Goal: Task Accomplishment & Management: Manage account settings

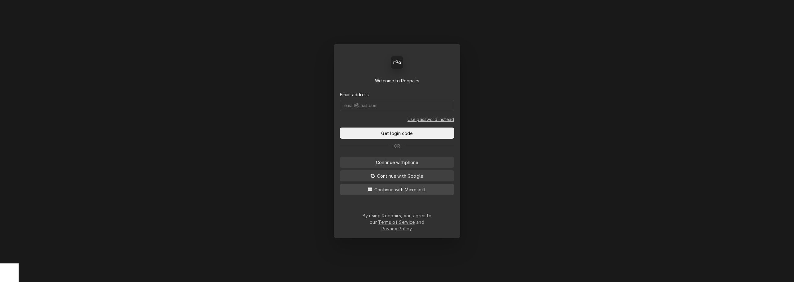
click at [375, 185] on span "Continue with Microsoft" at bounding box center [400, 190] width 54 height 7
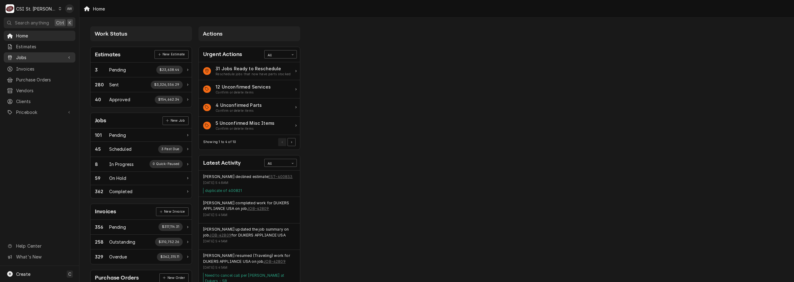
click at [53, 55] on span "Jobs" at bounding box center [39, 57] width 47 height 7
click at [52, 68] on span "Jobs" at bounding box center [44, 68] width 56 height 7
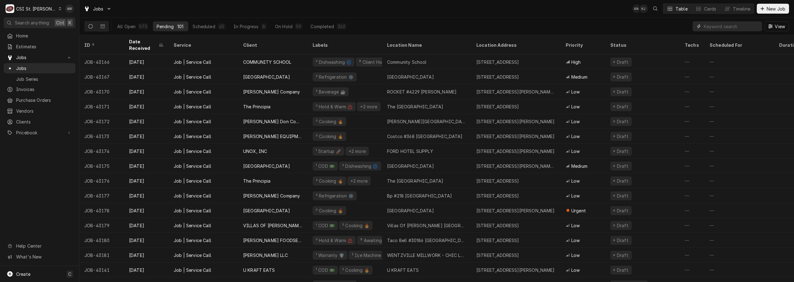
click at [709, 25] on input "Dynamic Content Wrapper" at bounding box center [730, 26] width 55 height 10
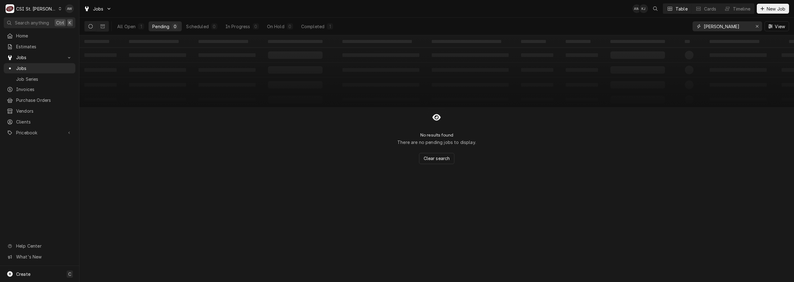
drag, startPoint x: 717, startPoint y: 24, endPoint x: 645, endPoint y: 13, distance: 72.4
click at [645, 13] on div "Jobs AW KJ Table Cards Timeline New Job All Open 1 Pending 0 Scheduled 0 In Pro…" at bounding box center [436, 17] width 714 height 35
click at [716, 26] on input "431850" at bounding box center [726, 26] width 46 height 10
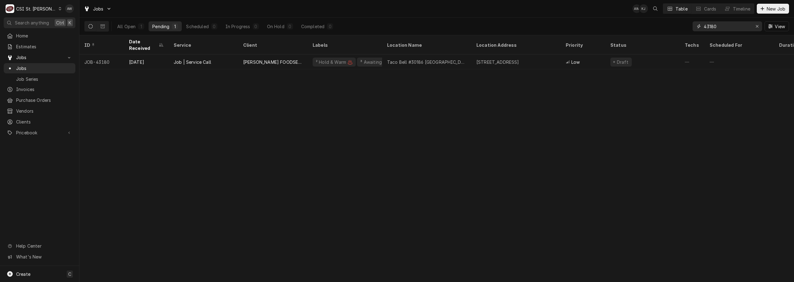
drag, startPoint x: 702, startPoint y: 26, endPoint x: 671, endPoint y: 24, distance: 31.4
click at [670, 24] on div "All Open 1 Pending 1 Scheduled 0 In Progress 0 On Hold 0 Completed 0 43180 View" at bounding box center [436, 26] width 704 height 17
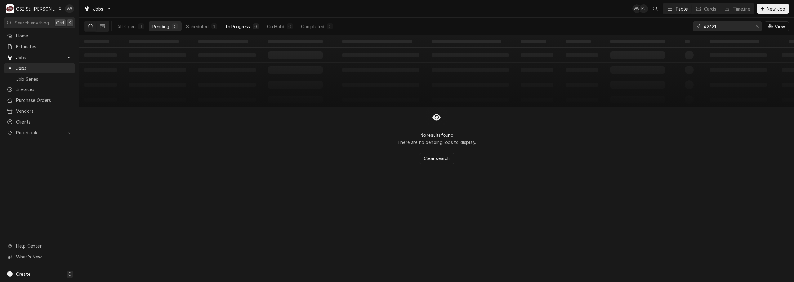
click at [212, 23] on button "Scheduled 1" at bounding box center [201, 26] width 38 height 10
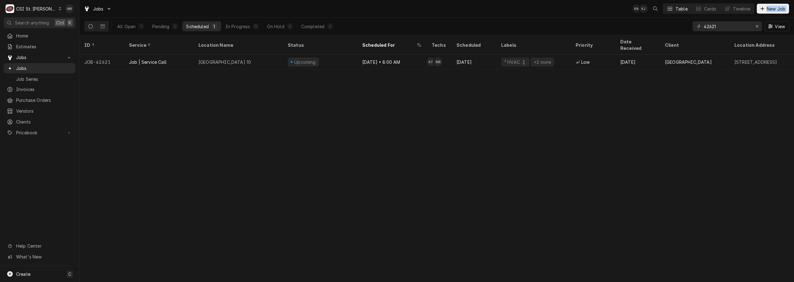
drag, startPoint x: 723, startPoint y: 31, endPoint x: 675, endPoint y: 12, distance: 51.3
click at [675, 12] on div "Jobs AW KJ Table Cards Timeline New Job All Open 1 Pending 0 Scheduled 1 In Pro…" at bounding box center [436, 17] width 714 height 35
click at [725, 26] on input "42621" at bounding box center [726, 26] width 46 height 10
drag, startPoint x: 720, startPoint y: 26, endPoint x: 686, endPoint y: 20, distance: 34.9
click at [686, 20] on div "All Open 1 Pending 0 Scheduled 1 In Progress 0 On Hold 0 Completed 0 42621 View" at bounding box center [436, 26] width 704 height 17
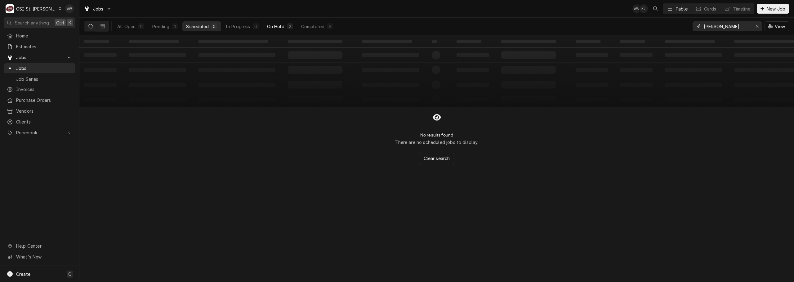
type input "francis"
click at [281, 26] on div "On Hold" at bounding box center [275, 26] width 17 height 7
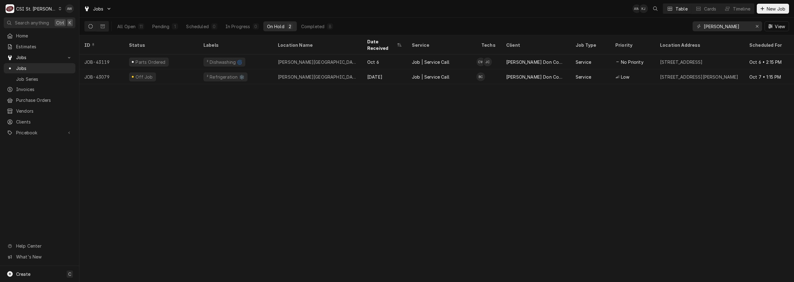
click at [389, 16] on div "Jobs AW KJ Table Cards Timeline New Job" at bounding box center [436, 8] width 714 height 17
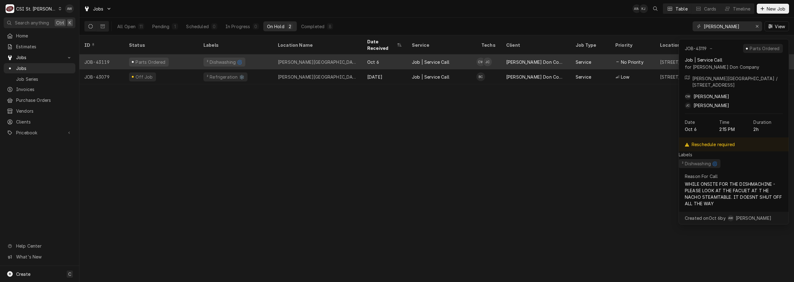
click at [333, 59] on div "Francis Howell Central High School" at bounding box center [317, 62] width 79 height 7
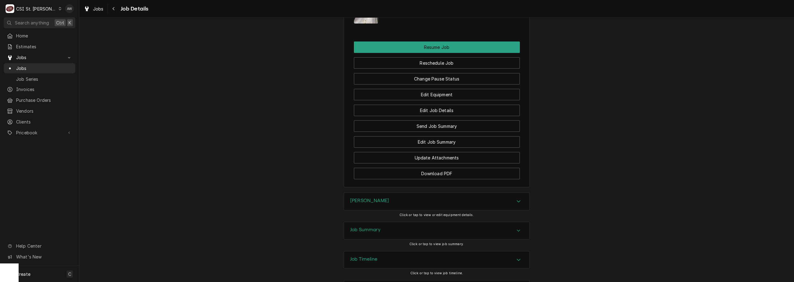
scroll to position [802, 0]
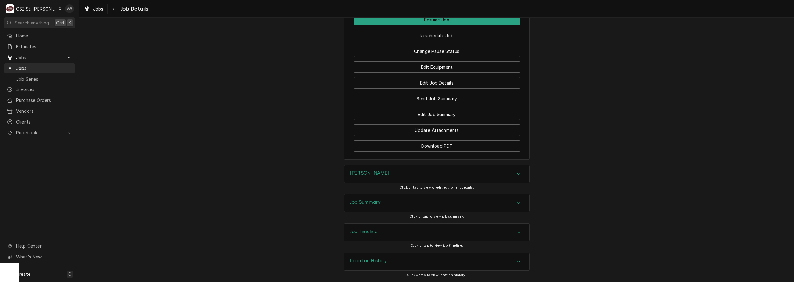
click at [427, 196] on div "Job Summary" at bounding box center [436, 203] width 185 height 17
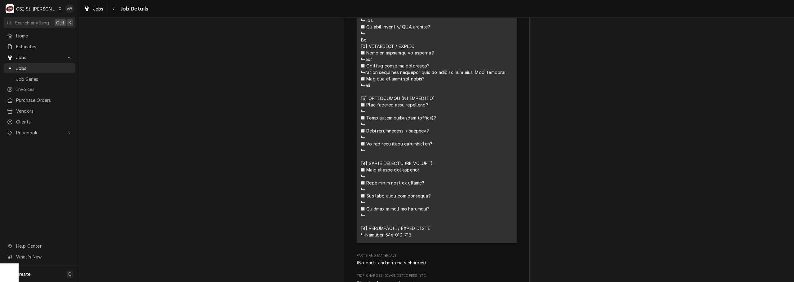
scroll to position [1298, 0]
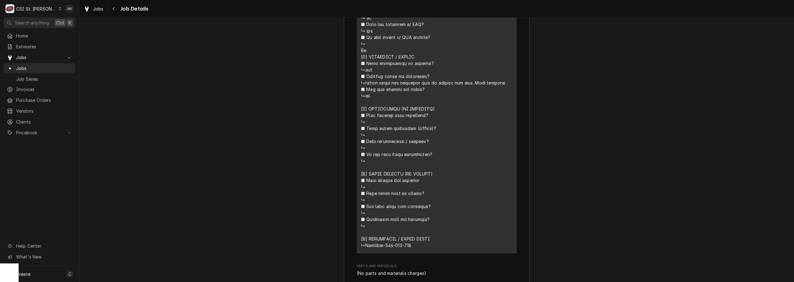
click at [100, 14] on div "Jobs Job Details" at bounding box center [436, 8] width 714 height 17
click at [95, 8] on span "Jobs" at bounding box center [98, 9] width 11 height 7
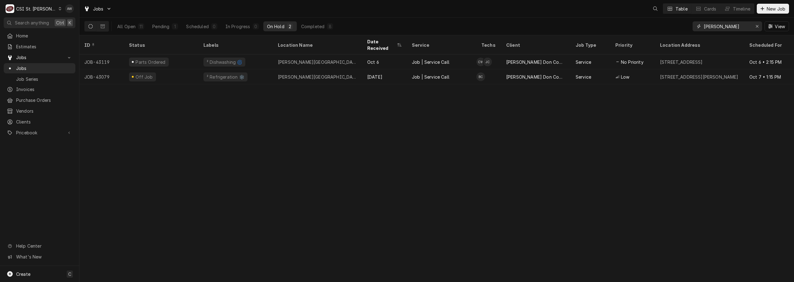
drag, startPoint x: 719, startPoint y: 29, endPoint x: 672, endPoint y: 15, distance: 49.7
click at [672, 15] on div "Jobs Table Cards Timeline New Job All Open 11 Pending 1 Scheduled 0 In Progress…" at bounding box center [436, 17] width 714 height 35
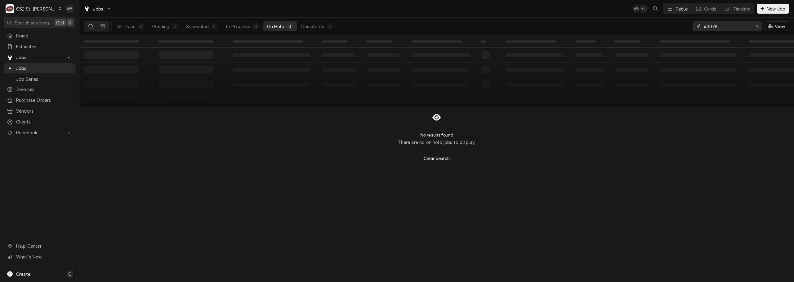
drag, startPoint x: 721, startPoint y: 28, endPoint x: 692, endPoint y: 23, distance: 29.3
click at [692, 23] on div "43078" at bounding box center [726, 26] width 69 height 10
click at [315, 26] on div "Completed" at bounding box center [312, 26] width 23 height 7
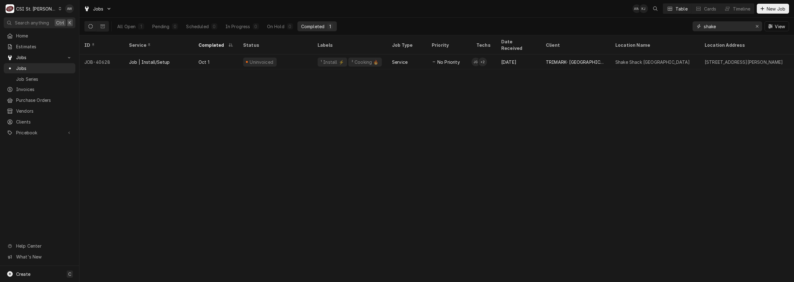
drag, startPoint x: 716, startPoint y: 25, endPoint x: 708, endPoint y: 24, distance: 8.2
click at [708, 24] on input "shake" at bounding box center [726, 26] width 46 height 10
type input "s"
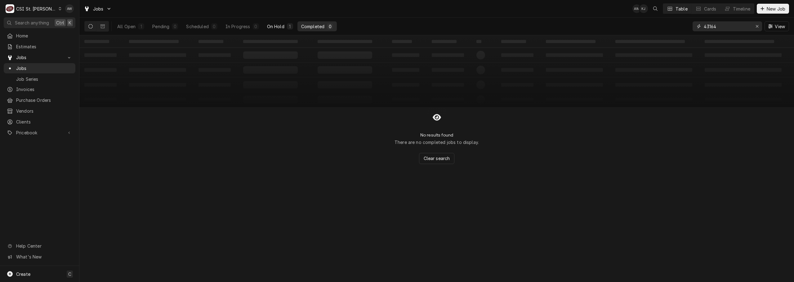
type input "43164"
click at [277, 24] on div "On Hold" at bounding box center [275, 26] width 17 height 7
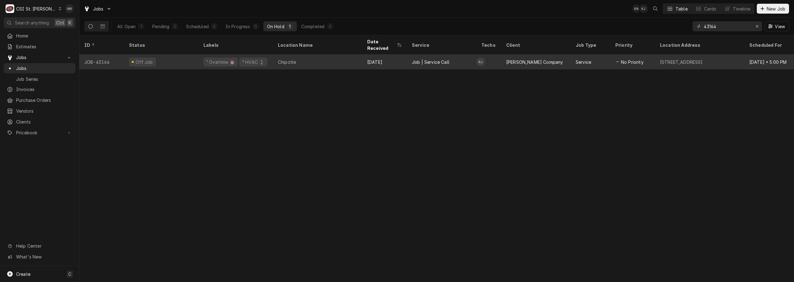
click at [353, 58] on div "Chipotle" at bounding box center [317, 62] width 89 height 15
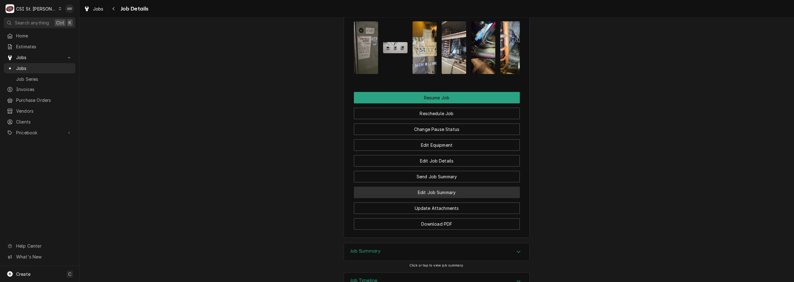
scroll to position [918, 0]
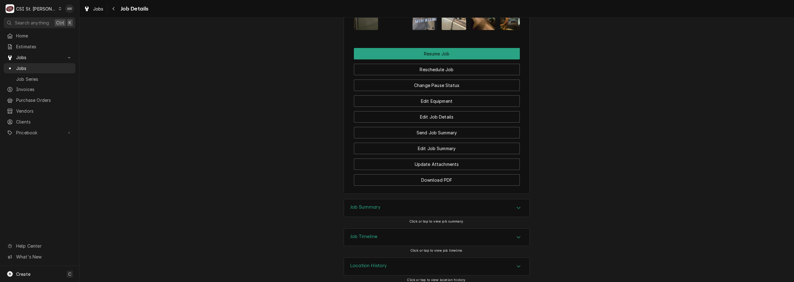
click at [427, 200] on div "Job Summary" at bounding box center [436, 208] width 185 height 17
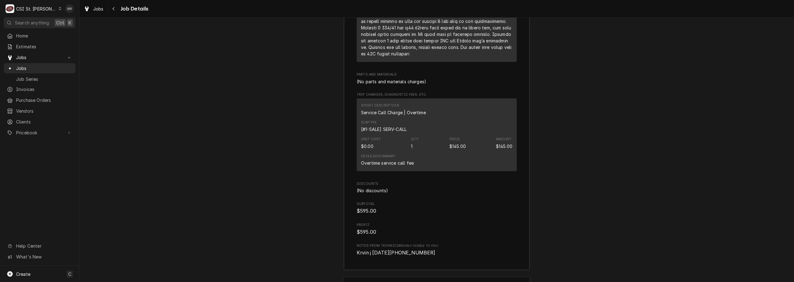
scroll to position [1896, 0]
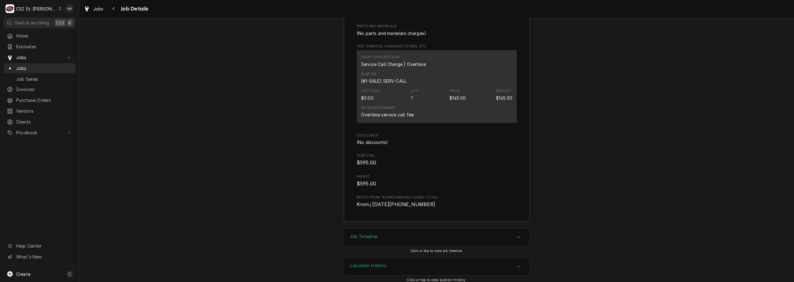
click at [419, 233] on div "Job Timeline" at bounding box center [436, 237] width 185 height 17
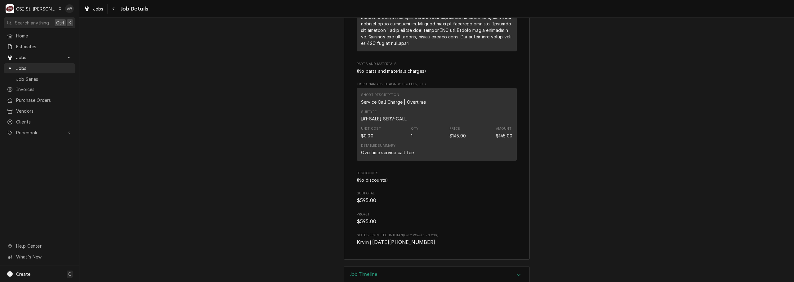
scroll to position [2044, 0]
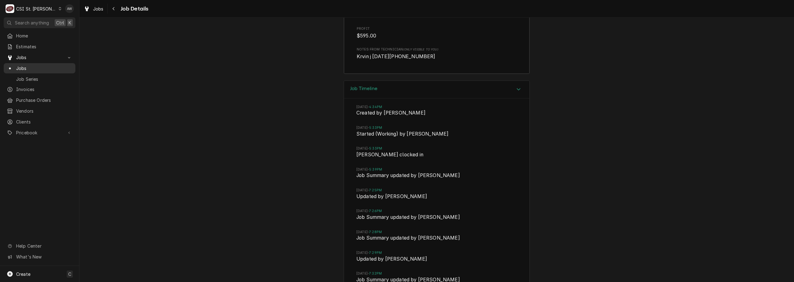
click at [37, 67] on span "Jobs" at bounding box center [44, 68] width 56 height 7
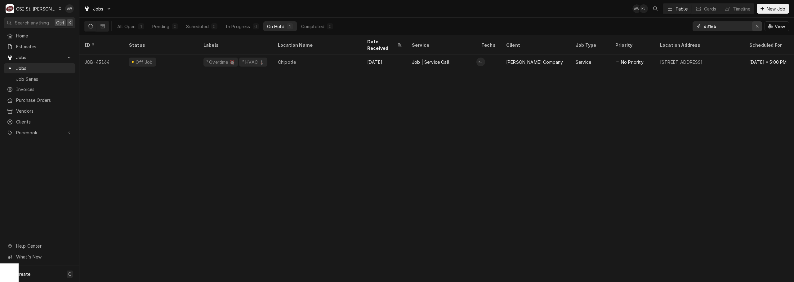
click at [755, 27] on icon "Erase input" at bounding box center [756, 26] width 3 height 4
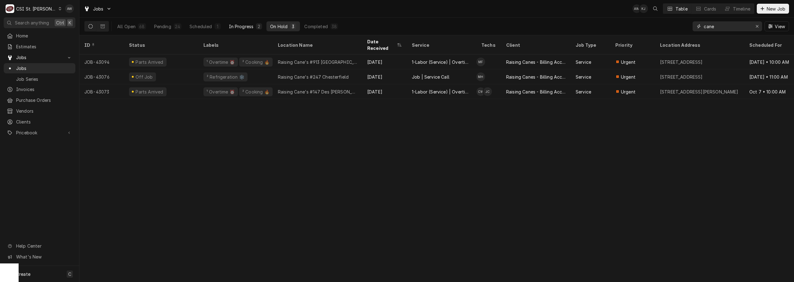
type input "cane"
click at [258, 24] on div "2" at bounding box center [259, 26] width 4 height 7
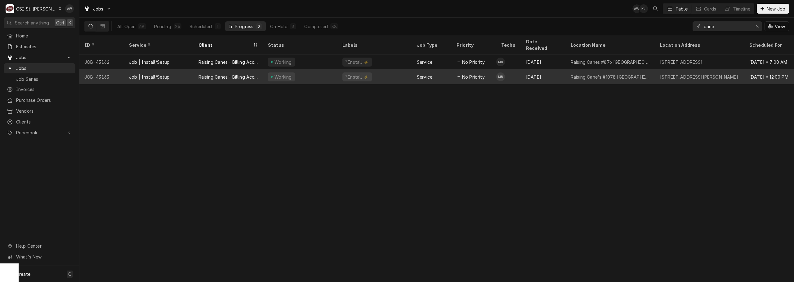
click at [290, 74] on div "Working" at bounding box center [282, 77] width 19 height 7
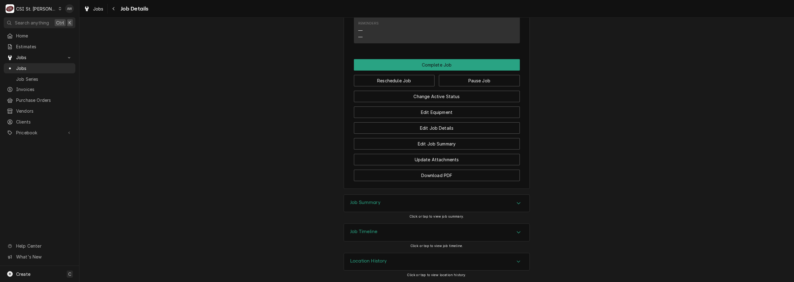
scroll to position [639, 0]
click at [418, 124] on button "Edit Job Details" at bounding box center [437, 127] width 166 height 11
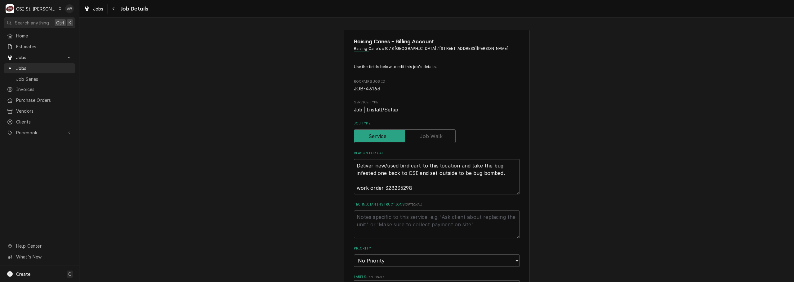
type textarea "x"
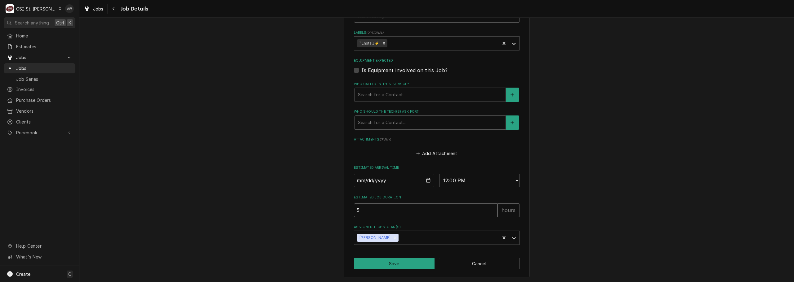
scroll to position [245, 0]
click at [409, 237] on div "Assigned Technician(s)" at bounding box center [448, 237] width 97 height 11
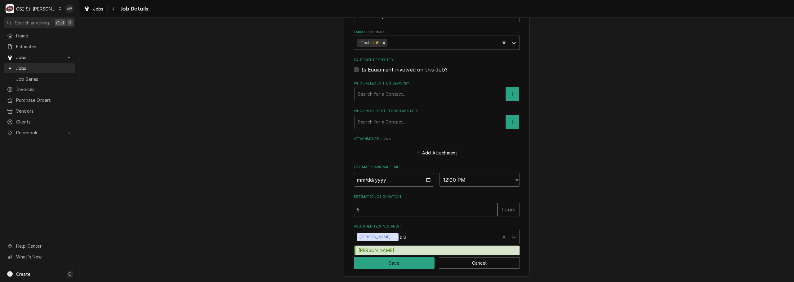
type input "brad"
click at [418, 250] on div "[PERSON_NAME]" at bounding box center [436, 251] width 165 height 10
type textarea "x"
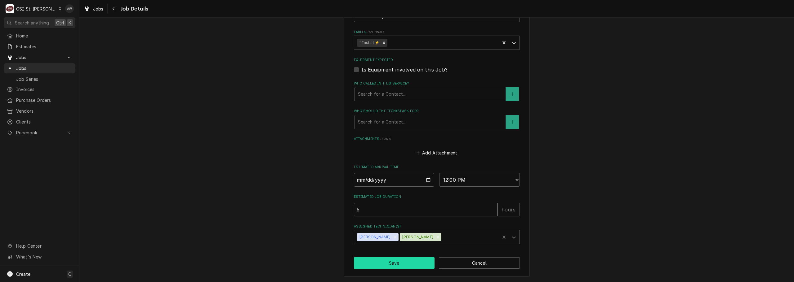
click at [413, 259] on button "Save" at bounding box center [394, 263] width 81 height 11
type textarea "x"
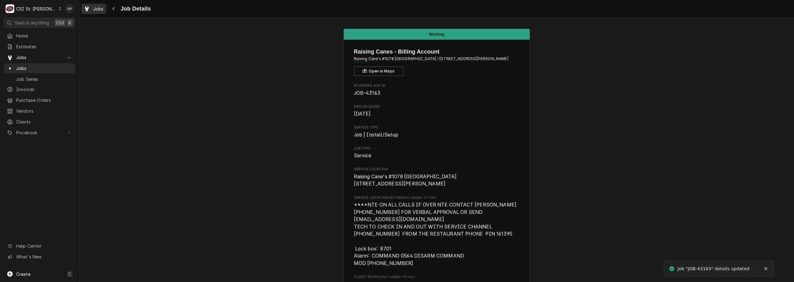
click at [93, 9] on span "Jobs" at bounding box center [98, 9] width 11 height 7
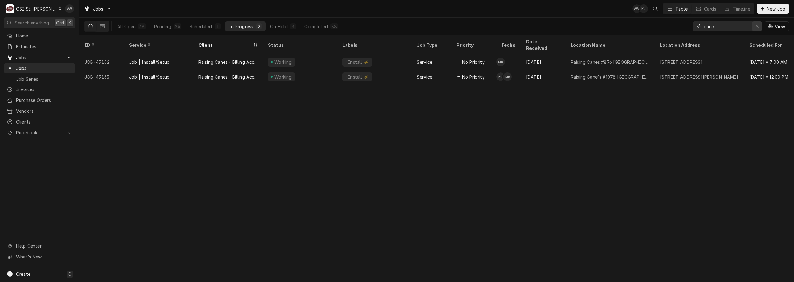
click at [755, 24] on icon "Erase input" at bounding box center [756, 26] width 3 height 4
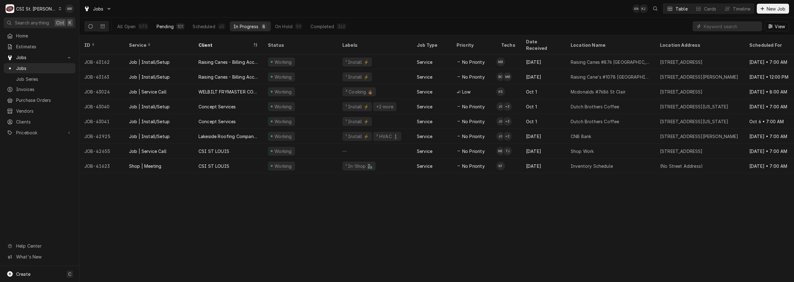
click at [169, 24] on div "Pending" at bounding box center [165, 26] width 17 height 7
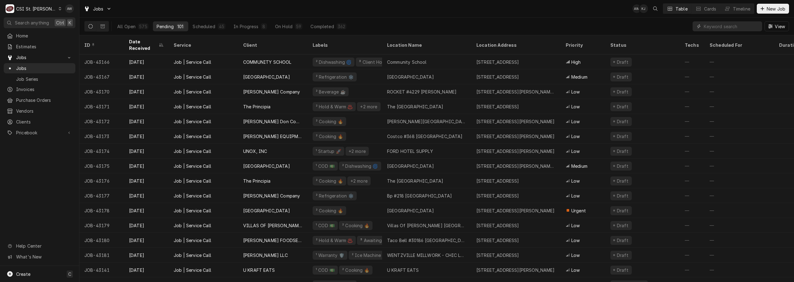
click at [502, 17] on div "Jobs AW KJ Table Cards Timeline New Job" at bounding box center [436, 8] width 714 height 17
click at [444, 9] on div "Jobs AW KJ Table Cards Timeline New Job" at bounding box center [436, 8] width 714 height 17
click at [733, 25] on input "Dynamic Content Wrapper" at bounding box center [730, 26] width 55 height 10
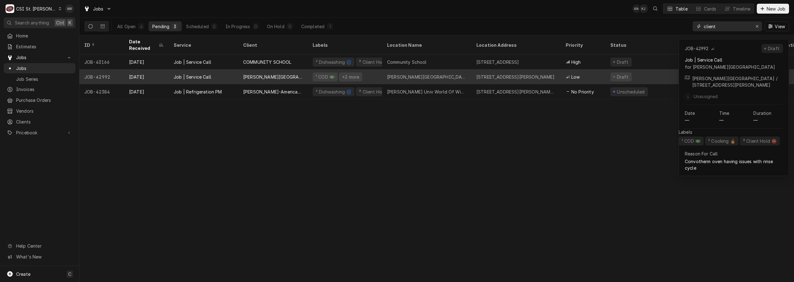
type input "client"
click at [451, 69] on div "Woods Fort Golf Course" at bounding box center [426, 76] width 89 height 15
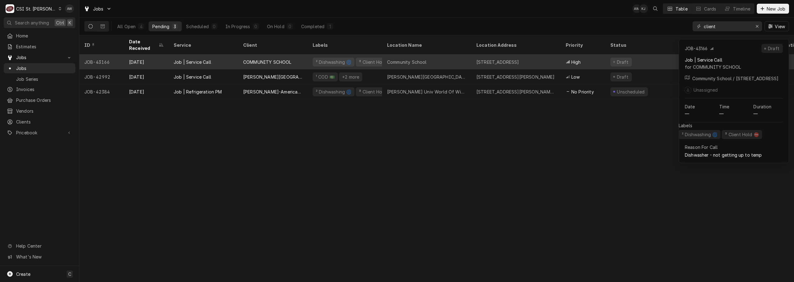
click at [449, 55] on div "Community School" at bounding box center [426, 62] width 89 height 15
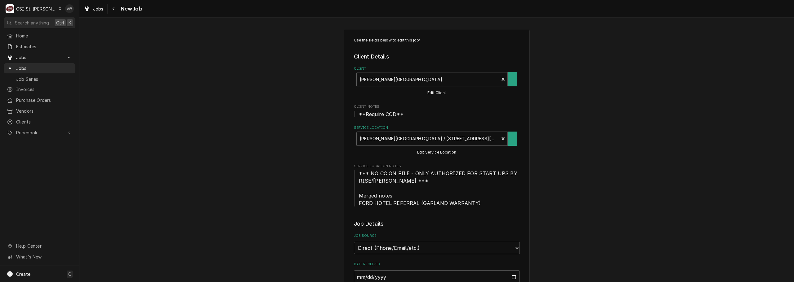
type textarea "x"
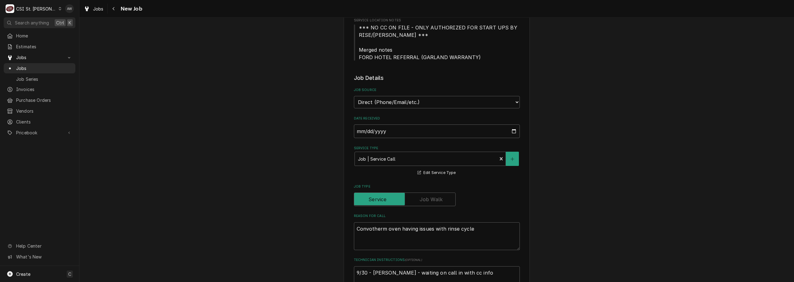
scroll to position [155, 0]
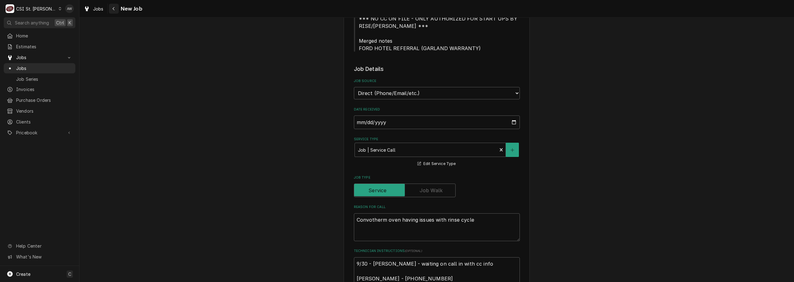
click at [115, 11] on icon "Navigate back" at bounding box center [113, 9] width 3 height 4
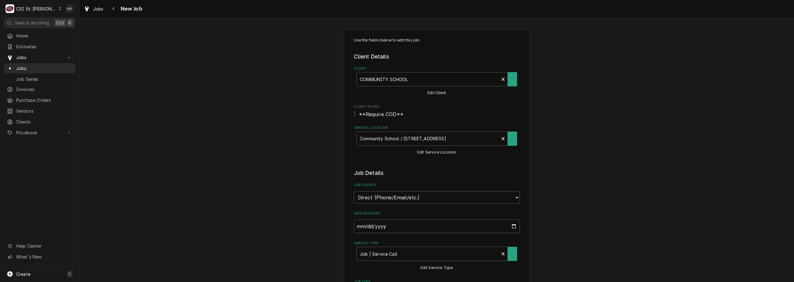
type textarea "x"
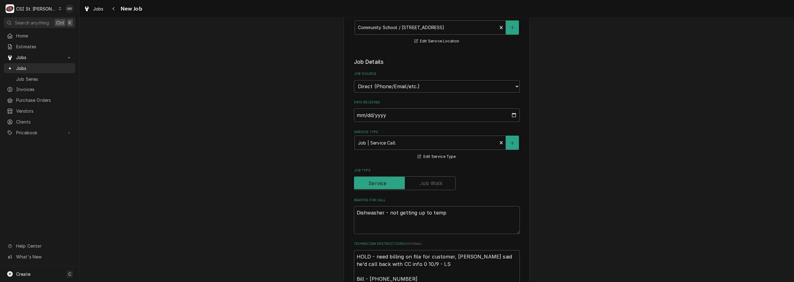
scroll to position [124, 0]
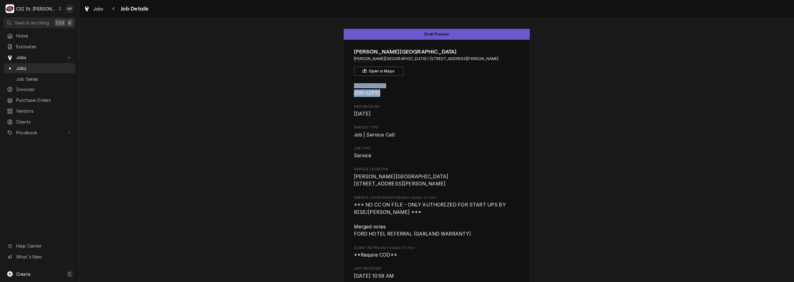
drag, startPoint x: 369, startPoint y: 91, endPoint x: 339, endPoint y: 88, distance: 29.9
click at [339, 88] on div "Draft [GEOGRAPHIC_DATA][PERSON_NAME][PERSON_NAME] / [STREET_ADDRESS][PERSON_NAM…" at bounding box center [436, 257] width 714 height 467
click at [378, 105] on span "Date Received" at bounding box center [437, 106] width 166 height 5
drag, startPoint x: 382, startPoint y: 93, endPoint x: 350, endPoint y: 92, distance: 31.6
click at [350, 92] on div "[PERSON_NAME][GEOGRAPHIC_DATA][PERSON_NAME] / [STREET_ADDRESS][PERSON_NAME] Ope…" at bounding box center [436, 263] width 186 height 446
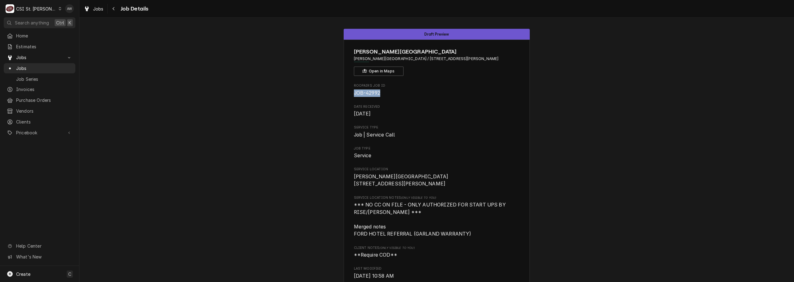
copy span "JOB-42992"
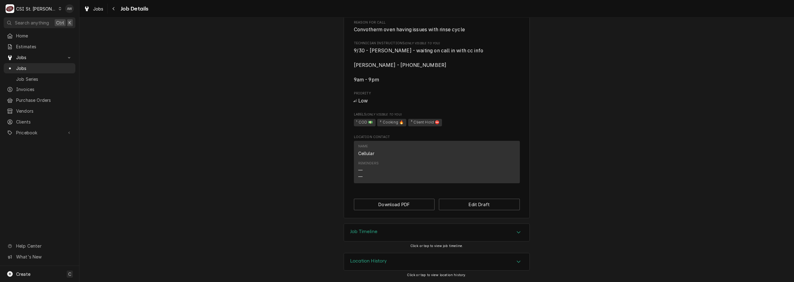
scroll to position [275, 0]
click at [392, 232] on div "Job Timeline" at bounding box center [436, 232] width 185 height 17
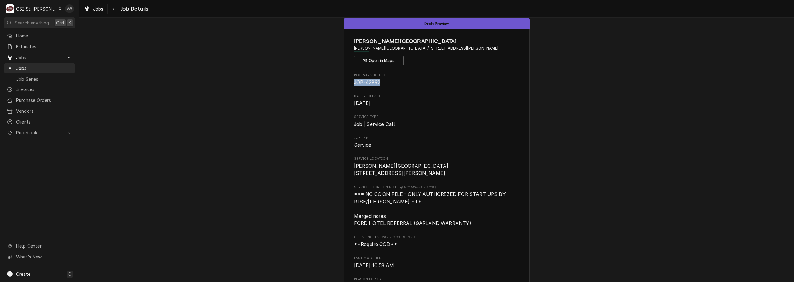
scroll to position [0, 0]
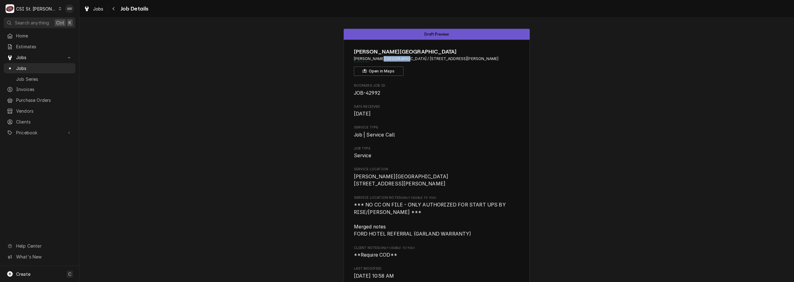
drag, startPoint x: 396, startPoint y: 57, endPoint x: 395, endPoint y: 53, distance: 4.4
click at [375, 57] on span "[PERSON_NAME][GEOGRAPHIC_DATA] / [STREET_ADDRESS][PERSON_NAME]" at bounding box center [437, 59] width 166 height 6
drag, startPoint x: 434, startPoint y: 52, endPoint x: 352, endPoint y: 49, distance: 81.9
click at [354, 49] on span "[PERSON_NAME][GEOGRAPHIC_DATA]" at bounding box center [437, 52] width 166 height 8
copy span "[PERSON_NAME][GEOGRAPHIC_DATA]"
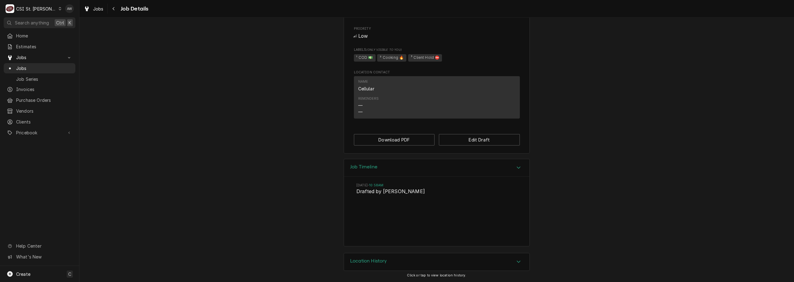
scroll to position [216, 0]
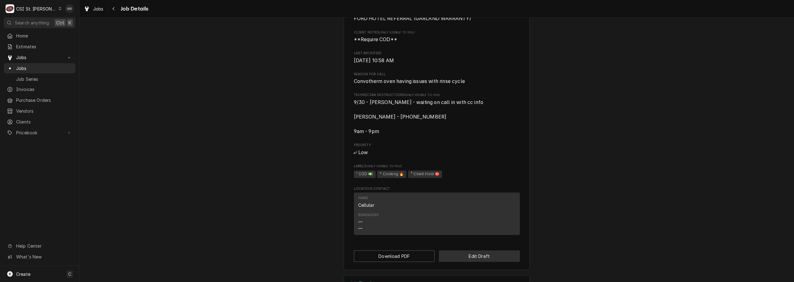
click at [451, 262] on button "Edit Draft" at bounding box center [479, 256] width 81 height 11
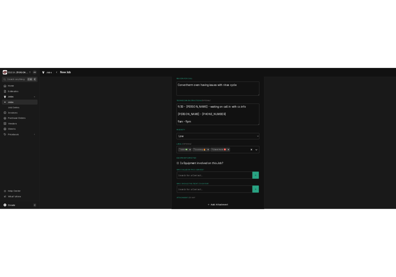
scroll to position [465, 0]
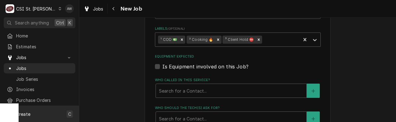
type textarea "x"
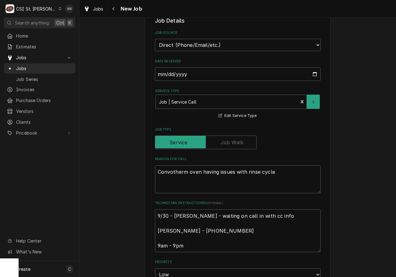
scroll to position [155, 0]
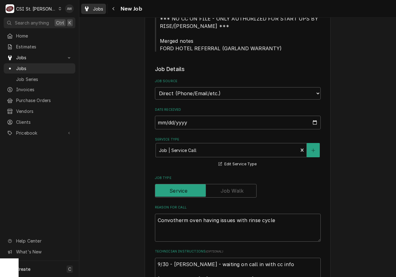
click at [103, 11] on span "Jobs" at bounding box center [98, 9] width 11 height 7
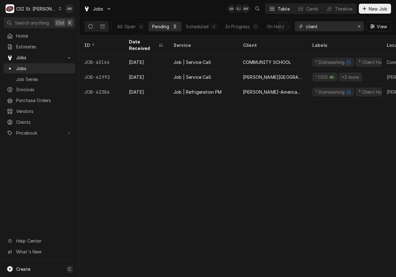
drag, startPoint x: 324, startPoint y: 24, endPoint x: 271, endPoint y: 17, distance: 53.2
click at [271, 17] on div "Jobs AW KJ AW Table Cards Timeline New Job All Open 4 Pending 3 Scheduled 0 In …" at bounding box center [237, 17] width 317 height 35
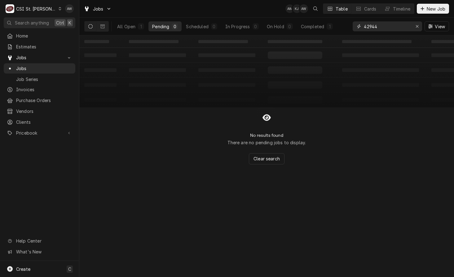
drag, startPoint x: 387, startPoint y: 25, endPoint x: 320, endPoint y: 18, distance: 67.1
click at [320, 18] on div "All Open 1 Pending 0 Scheduled 0 In Progress 0 On Hold 0 Completed 1 42944 View" at bounding box center [266, 26] width 365 height 17
drag, startPoint x: 390, startPoint y: 29, endPoint x: 337, endPoint y: 15, distance: 55.2
click at [337, 15] on div "Jobs AW KJ AW Table Cards Timeline New Job All Open 1 Pending 0 Scheduled 1 In …" at bounding box center [266, 17] width 375 height 35
drag, startPoint x: 379, startPoint y: 29, endPoint x: 333, endPoint y: 16, distance: 47.3
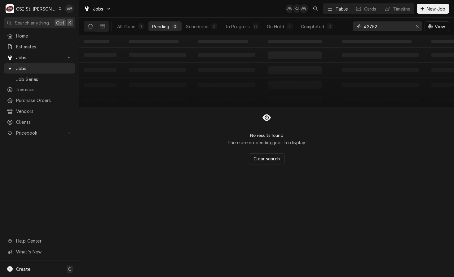
click at [333, 16] on div "Jobs AW KJ AW Table Cards Timeline New Job All Open 1 Pending 0 Scheduled 0 In …" at bounding box center [266, 17] width 375 height 35
type input "42532"
click at [287, 26] on div "1" at bounding box center [290, 26] width 6 height 6
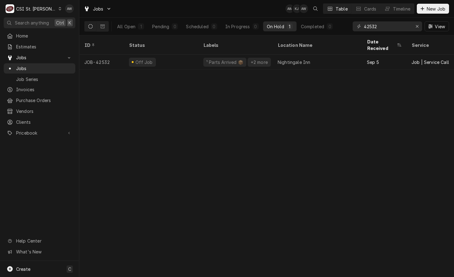
click at [270, 55] on div "¹ Parts Arrived 📦 +2 more" at bounding box center [235, 62] width 74 height 15
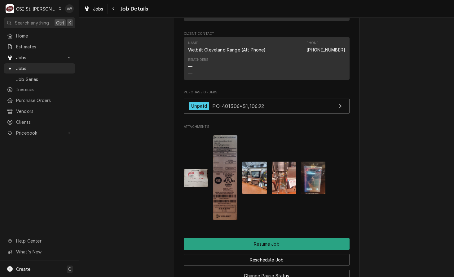
scroll to position [1023, 0]
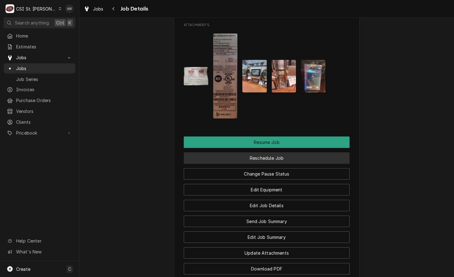
click at [248, 164] on button "Reschedule Job" at bounding box center [267, 157] width 166 height 11
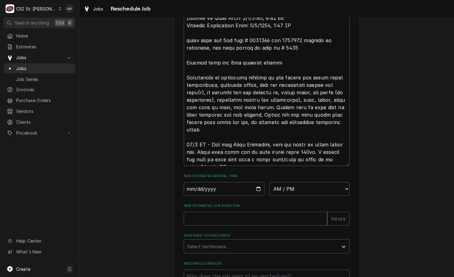
scroll to position [490, 0]
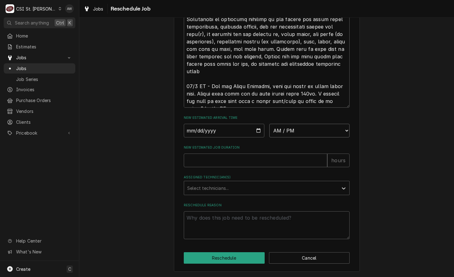
click at [311, 132] on select "AM / PM 6:00 AM 6:15 AM 6:30 AM 6:45 AM 7:00 AM 7:15 AM 7:30 AM 7:45 AM 8:00 AM…" at bounding box center [309, 131] width 81 height 14
select select "08:00:00"
click at [269, 124] on select "AM / PM 6:00 AM 6:15 AM 6:30 AM 6:45 AM 7:00 AM 7:15 AM 7:30 AM 7:45 AM 8:00 AM…" at bounding box center [309, 131] width 81 height 14
click at [260, 229] on textarea "Reschedule Reason" at bounding box center [267, 225] width 166 height 28
type textarea "x"
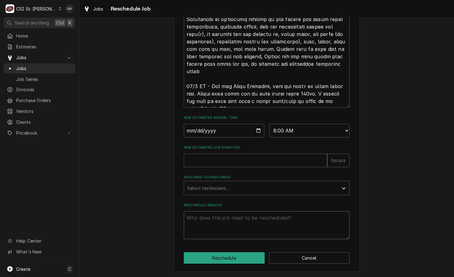
type textarea "r"
type textarea "x"
type textarea "re"
type textarea "x"
type textarea "ret"
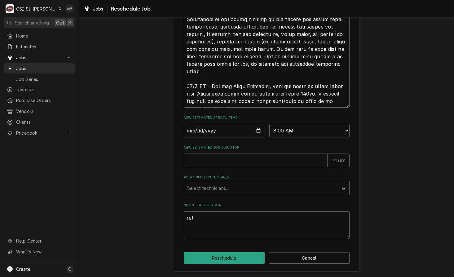
type textarea "x"
type textarea "retu"
type textarea "x"
type textarea "retur"
type textarea "x"
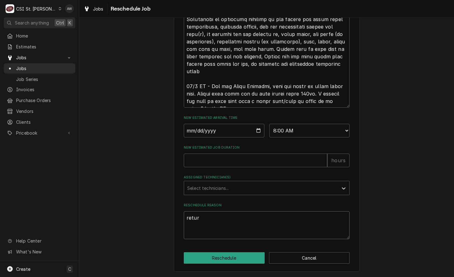
type textarea "return"
type textarea "x"
type textarea "returni"
type textarea "x"
type textarea "returnin"
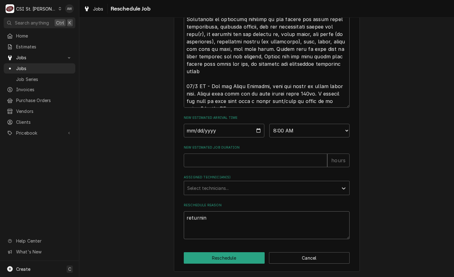
type textarea "x"
type textarea "returning"
type textarea "x"
type textarea "returning"
type textarea "x"
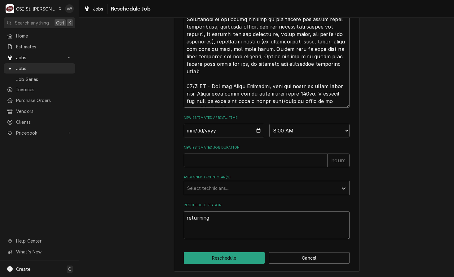
type textarea "returning w"
type textarea "x"
type textarea "returning wi"
type textarea "x"
type textarea "returning wit"
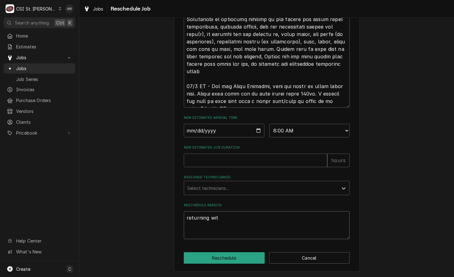
type textarea "x"
type textarea "returning with"
type textarea "x"
type textarea "returning with"
type textarea "x"
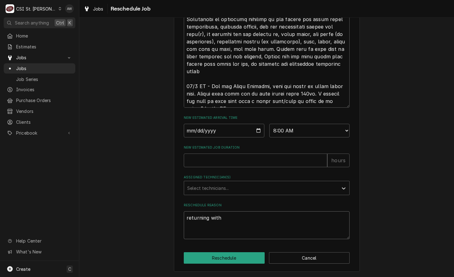
type textarea "returning with p"
type textarea "x"
type textarea "returning with pa"
type textarea "x"
type textarea "returning with par"
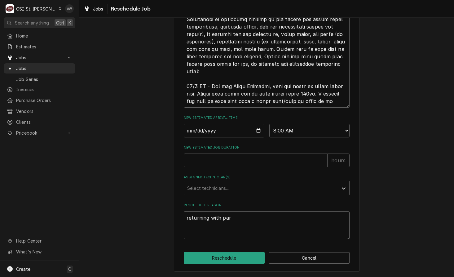
type textarea "x"
type textarea "returning with part"
type textarea "x"
type textarea "returning with partt"
type textarea "x"
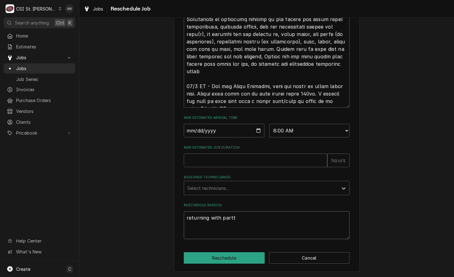
type textarea "returning with partts"
type textarea "x"
type textarea "returning with partts"
type textarea "x"
type textarea "returning with partts"
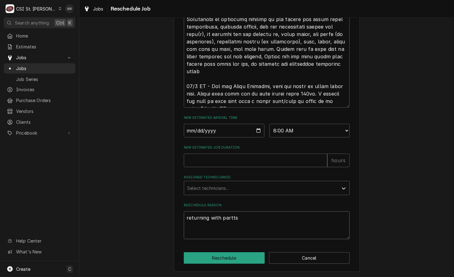
type textarea "x"
type textarea "returning with partt"
type textarea "x"
type textarea "returning with part"
type textarea "x"
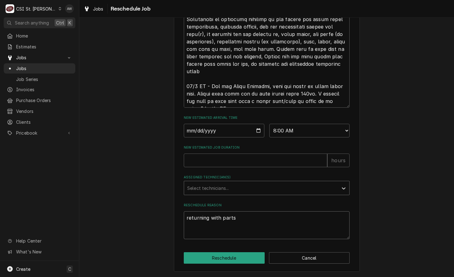
type textarea "returning with parts"
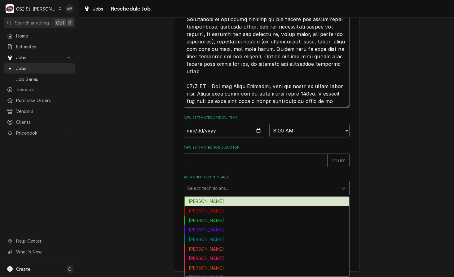
click at [259, 187] on div "Assigned Technician(s)" at bounding box center [261, 187] width 148 height 11
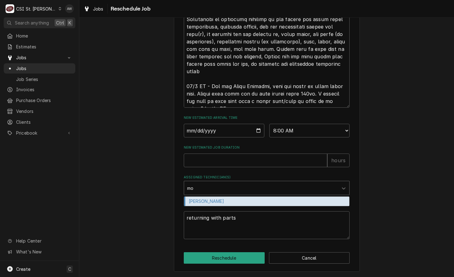
type input "moe"
click at [254, 203] on div "[PERSON_NAME]" at bounding box center [266, 202] width 165 height 10
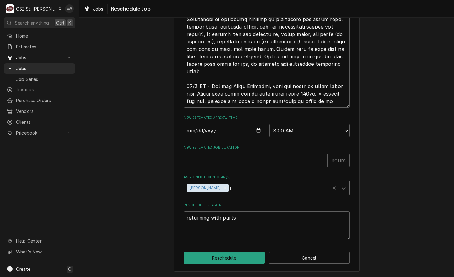
type textarea "x"
click at [231, 159] on input "New Estimated Job Duration" at bounding box center [256, 160] width 144 height 14
type textarea "x"
type input "2"
click at [255, 129] on input "Date" at bounding box center [224, 131] width 81 height 14
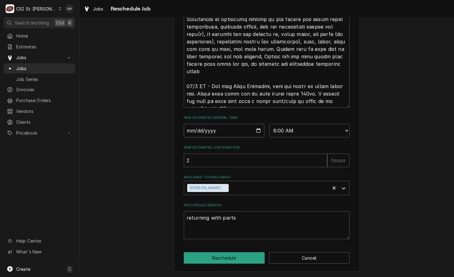
type textarea "x"
type input "2025-10-10"
click at [223, 259] on button "Reschedule" at bounding box center [224, 257] width 81 height 11
type textarea "x"
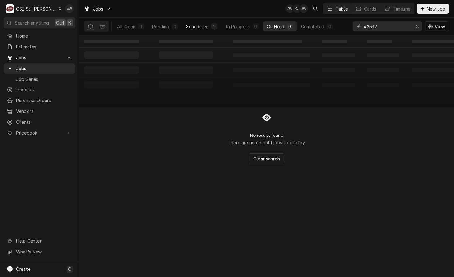
click at [202, 28] on div "Scheduled" at bounding box center [197, 26] width 22 height 7
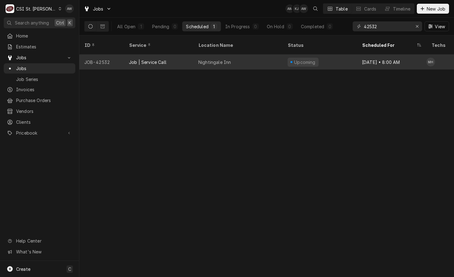
click at [209, 59] on div "Nightingale Inn" at bounding box center [214, 62] width 33 height 7
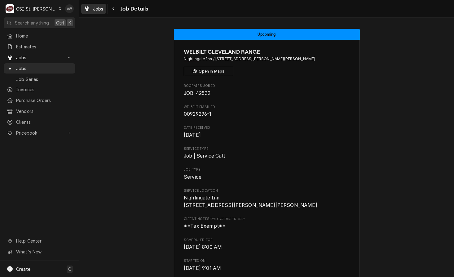
click at [101, 8] on span "Jobs" at bounding box center [98, 9] width 11 height 7
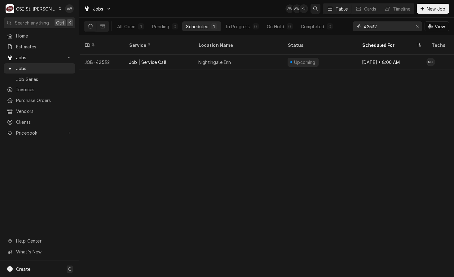
drag, startPoint x: 396, startPoint y: 23, endPoint x: 314, endPoint y: 12, distance: 82.0
click at [314, 12] on div "Jobs AW AW KJ Table Cards Timeline New Job All Open 1 Pending 0 Scheduled 1 In …" at bounding box center [266, 17] width 375 height 35
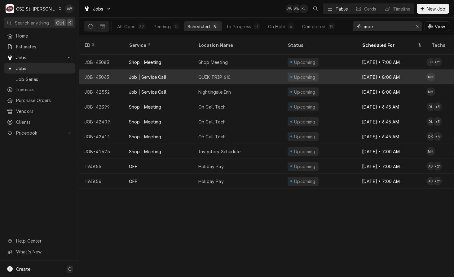
type input "moe"
click at [268, 69] on div "QUIK TRIP 610" at bounding box center [237, 76] width 89 height 15
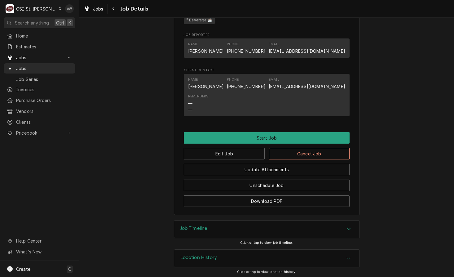
scroll to position [377, 0]
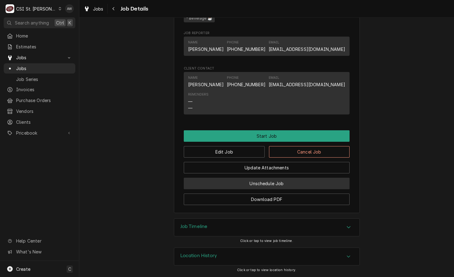
click at [248, 186] on button "Unschedule Job" at bounding box center [267, 183] width 166 height 11
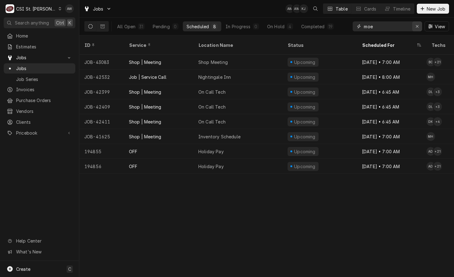
click at [414, 26] on button "Erase input" at bounding box center [417, 26] width 10 height 10
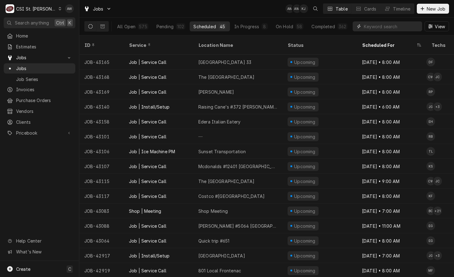
click at [390, 24] on input "Dynamic Content Wrapper" at bounding box center [391, 26] width 55 height 10
click at [380, 24] on input "Dynamic Content Wrapper" at bounding box center [391, 26] width 55 height 10
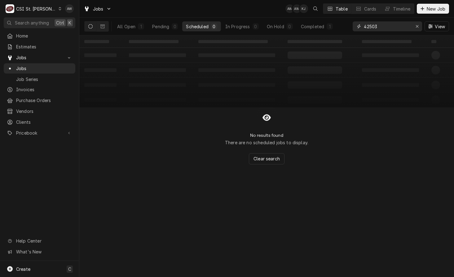
drag, startPoint x: 387, startPoint y: 29, endPoint x: 351, endPoint y: 24, distance: 37.1
click at [348, 26] on div "All Open 1 Pending 0 Scheduled 0 In Progress 0 On Hold 0 Completed 1 42503 View" at bounding box center [266, 26] width 365 height 17
drag, startPoint x: 380, startPoint y: 27, endPoint x: 343, endPoint y: 22, distance: 37.6
click at [343, 22] on div "All Open 1 Pending 1 Scheduled 0 In Progress 0 On Hold 0 Completed 0 41981 View" at bounding box center [266, 26] width 365 height 17
drag, startPoint x: 381, startPoint y: 28, endPoint x: 345, endPoint y: 21, distance: 37.0
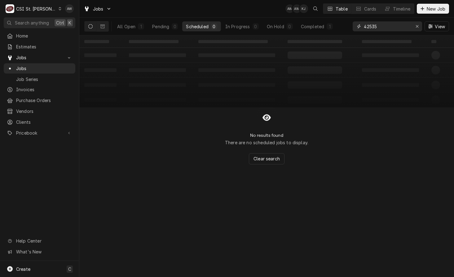
click at [344, 21] on div "All Open 1 Pending 0 Scheduled 0 In Progress 0 On Hold 0 Completed 1 42535 View" at bounding box center [266, 26] width 365 height 17
drag, startPoint x: 388, startPoint y: 21, endPoint x: 346, endPoint y: 21, distance: 42.5
click at [346, 21] on div "All Open 1 Pending 0 Scheduled 0 In Progress 0 On Hold 0 Completed 1 42634 View" at bounding box center [266, 26] width 365 height 17
drag, startPoint x: 382, startPoint y: 24, endPoint x: 309, endPoint y: 17, distance: 73.1
click at [309, 17] on div "Jobs AW AW KJ Table Cards Timeline New Job All Open 1 Pending 0 Scheduled 0 In …" at bounding box center [266, 17] width 375 height 35
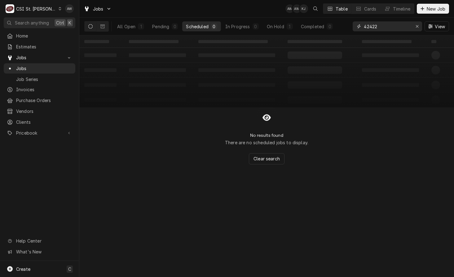
drag, startPoint x: 383, startPoint y: 25, endPoint x: 342, endPoint y: 18, distance: 41.3
click at [342, 18] on div "All Open 1 Pending 0 Scheduled 0 In Progress 0 On Hold 1 Completed 0 42422 View" at bounding box center [266, 26] width 365 height 17
drag, startPoint x: 375, startPoint y: 27, endPoint x: 322, endPoint y: 23, distance: 53.4
click at [322, 23] on div "All Open 1 Pending 0 Scheduled 0 In Progress 0 On Hold 0 Completed 1 43017 View" at bounding box center [266, 26] width 365 height 17
drag, startPoint x: 385, startPoint y: 27, endPoint x: 312, endPoint y: 12, distance: 74.3
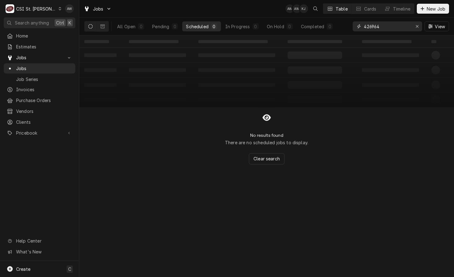
click at [312, 13] on div "Jobs AW AW KJ Table Cards Timeline New Job All Open 0 Pending 0 Scheduled 0 In …" at bounding box center [266, 17] width 375 height 35
type input "42964"
click at [288, 26] on div "1" at bounding box center [290, 26] width 4 height 7
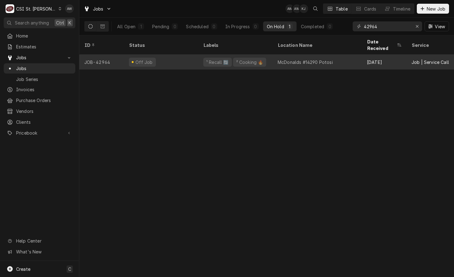
click at [196, 55] on div "Off Job" at bounding box center [161, 62] width 74 height 15
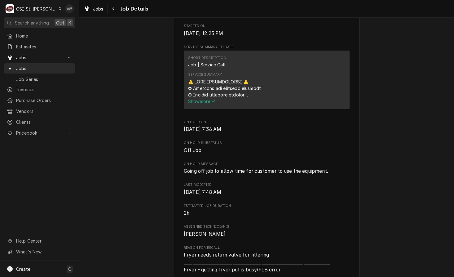
scroll to position [279, 0]
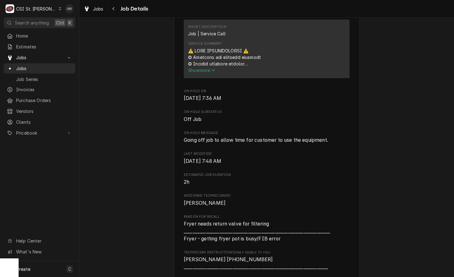
click at [85, 2] on div "Jobs Job Details" at bounding box center [266, 8] width 375 height 17
click at [89, 7] on div "Dynamic Content Wrapper" at bounding box center [87, 8] width 6 height 7
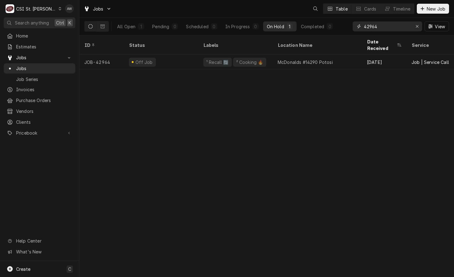
drag, startPoint x: 381, startPoint y: 24, endPoint x: 335, endPoint y: 17, distance: 46.7
click at [335, 17] on div "Jobs Table Cards Timeline New Job All Open 1 Pending 0 Scheduled 0 In Progress …" at bounding box center [266, 17] width 375 height 35
drag, startPoint x: 387, startPoint y: 24, endPoint x: 333, endPoint y: 14, distance: 55.0
click at [333, 14] on div "Jobs AW AW KJ Table Cards Timeline New Job All Open 1 Pending 0 Scheduled 0 In …" at bounding box center [266, 17] width 375 height 35
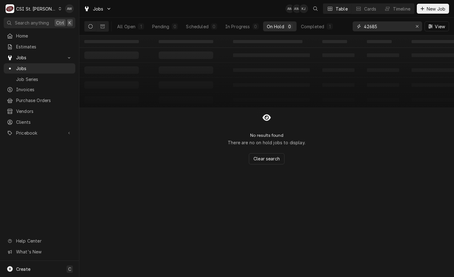
drag, startPoint x: 385, startPoint y: 26, endPoint x: 323, endPoint y: 9, distance: 63.9
click at [321, 11] on div "Jobs AW AW KJ Table Cards Timeline New Job All Open 1 Pending 0 Scheduled 0 In …" at bounding box center [266, 17] width 375 height 35
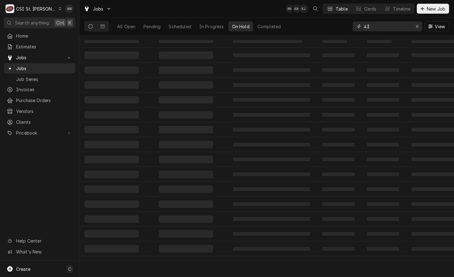
type input "4"
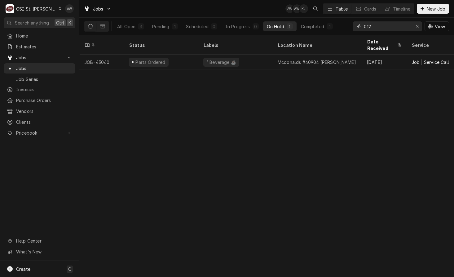
drag, startPoint x: 377, startPoint y: 27, endPoint x: 325, endPoint y: 11, distance: 54.4
click at [325, 12] on div "Jobs AW AW KJ Table Cards Timeline New Job All Open 3 Pending 1 Scheduled 0 In …" at bounding box center [266, 17] width 375 height 35
type input "4"
drag, startPoint x: 385, startPoint y: 25, endPoint x: 299, endPoint y: 12, distance: 86.9
click at [299, 12] on div "Jobs AW AW KJ Table Cards Timeline New Job All Open 2 Pending 0 Scheduled 0 In …" at bounding box center [266, 17] width 375 height 35
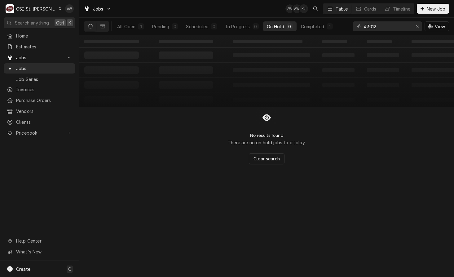
click at [303, 32] on div "All Open 1 Pending 0 Scheduled 0 In Progress 0 On Hold 0 Completed 1" at bounding box center [224, 26] width 223 height 17
click at [306, 29] on div "Completed" at bounding box center [312, 26] width 23 height 7
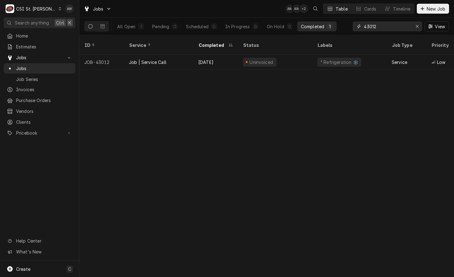
drag, startPoint x: 385, startPoint y: 26, endPoint x: 348, endPoint y: 26, distance: 36.6
click at [348, 26] on div "All Open 1 Pending 0 Scheduled 0 In Progress 0 On Hold 0 Completed 1 43012 View" at bounding box center [266, 26] width 365 height 17
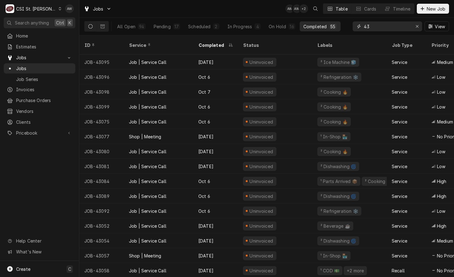
type input "4"
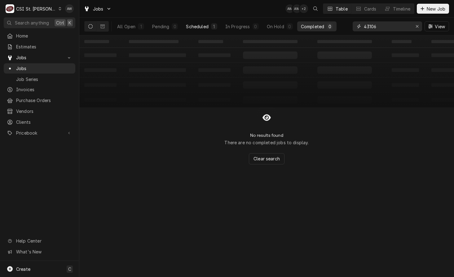
type input "43106"
click at [210, 24] on button "Scheduled 1" at bounding box center [201, 26] width 38 height 10
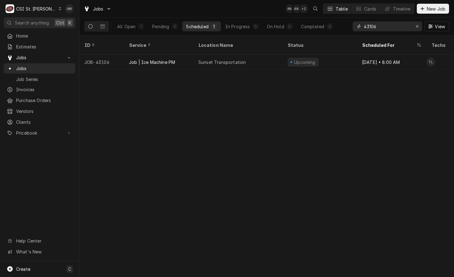
drag, startPoint x: 387, startPoint y: 28, endPoint x: 322, endPoint y: 20, distance: 65.0
click at [322, 20] on div "All Open 1 Pending 0 Scheduled 1 In Progress 0 On Hold 0 Completed 0 43106 View" at bounding box center [266, 26] width 365 height 17
type input "parts arrived"
click at [276, 26] on div "On Hold" at bounding box center [277, 26] width 17 height 7
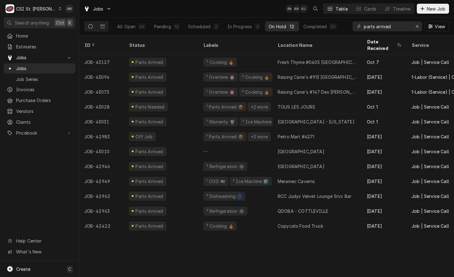
click at [154, 10] on div "Jobs AW AW KJ Table Cards Timeline New Job" at bounding box center [266, 8] width 375 height 17
click at [174, 25] on div "12" at bounding box center [177, 26] width 7 height 6
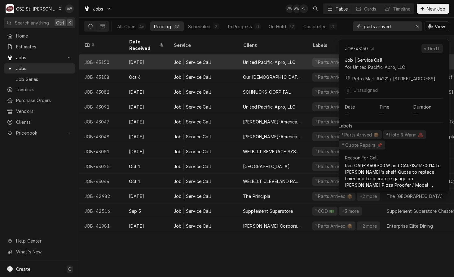
click at [236, 55] on div "Job | Service Call" at bounding box center [203, 62] width 69 height 15
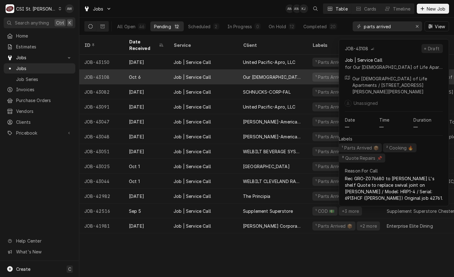
click at [237, 69] on div "Job | Service Call" at bounding box center [203, 76] width 69 height 15
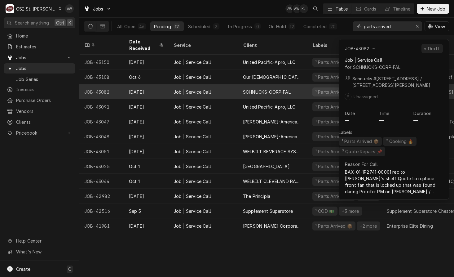
click at [234, 84] on div "Job | Service Call" at bounding box center [203, 91] width 69 height 15
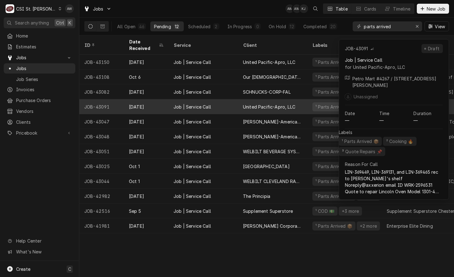
click at [235, 99] on div "Job | Service Call" at bounding box center [203, 106] width 69 height 15
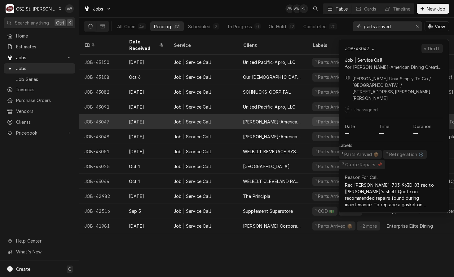
click at [233, 114] on div "Job | Service Call" at bounding box center [203, 121] width 69 height 15
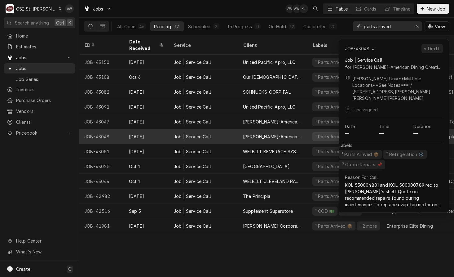
click at [231, 132] on div "Job | Service Call" at bounding box center [203, 136] width 69 height 15
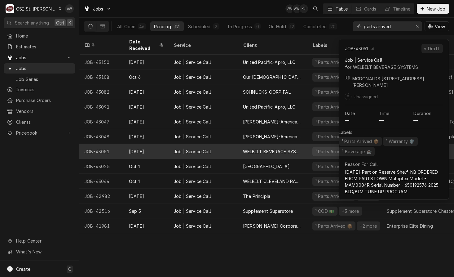
click at [226, 147] on div "Job | Service Call" at bounding box center [203, 151] width 69 height 15
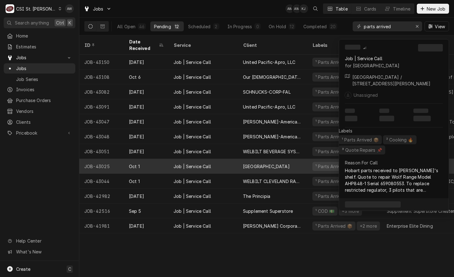
click at [223, 164] on div "Job | Service Call" at bounding box center [203, 166] width 69 height 15
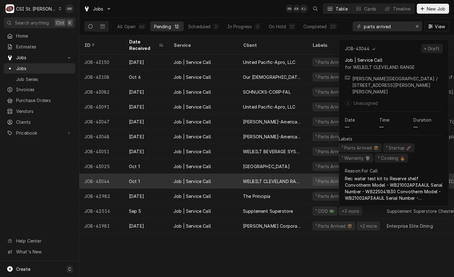
click at [220, 175] on div "Job | Service Call" at bounding box center [203, 181] width 69 height 15
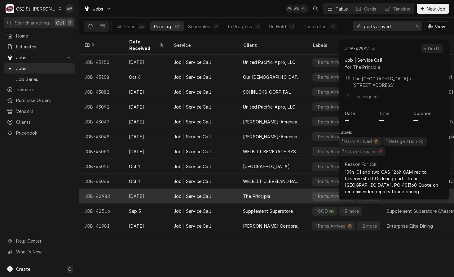
click at [219, 191] on div "Job | Service Call" at bounding box center [203, 195] width 69 height 15
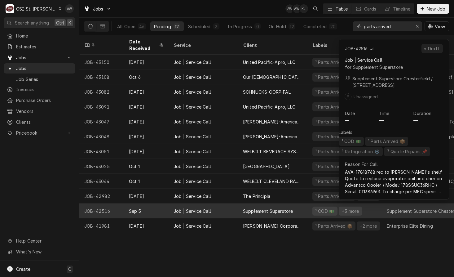
click at [215, 205] on div "Job | Service Call" at bounding box center [203, 210] width 69 height 15
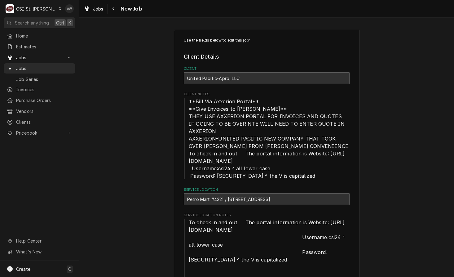
type textarea "x"
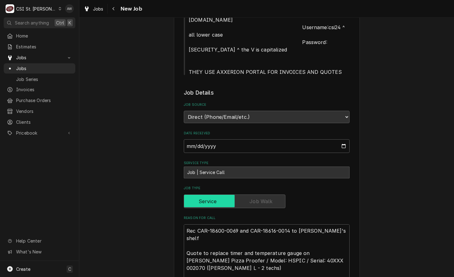
scroll to position [248, 0]
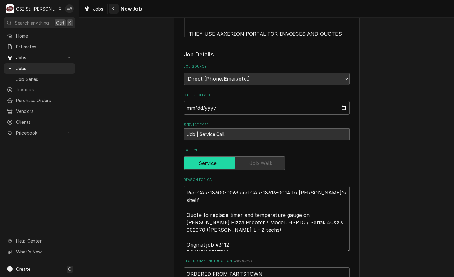
click at [116, 8] on div "Navigate back" at bounding box center [114, 9] width 6 height 6
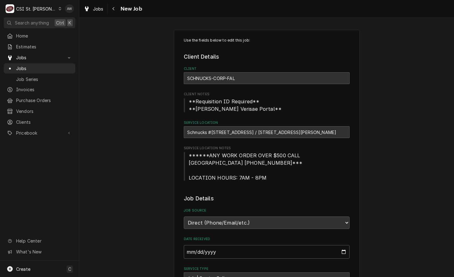
type textarea "x"
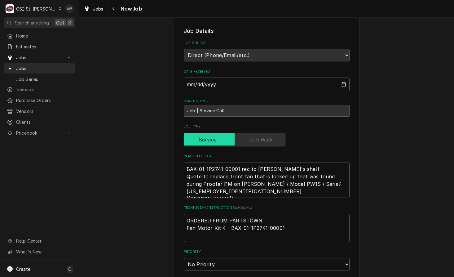
scroll to position [186, 0]
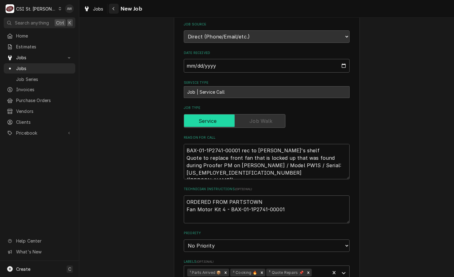
click at [114, 5] on button "Navigate back" at bounding box center [114, 9] width 10 height 10
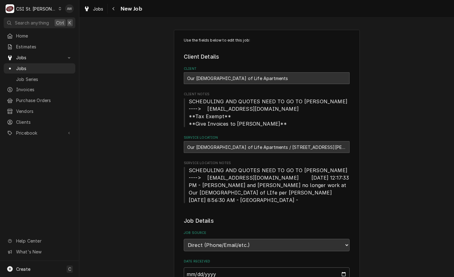
type textarea "x"
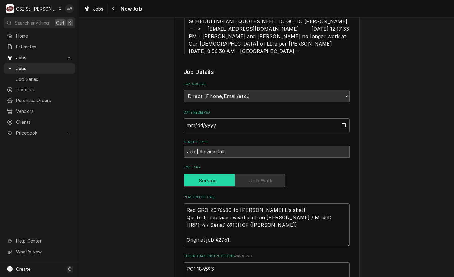
scroll to position [186, 0]
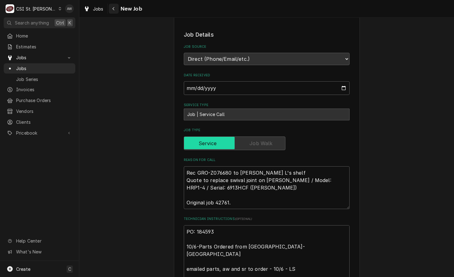
click at [112, 12] on button "Navigate back" at bounding box center [114, 9] width 10 height 10
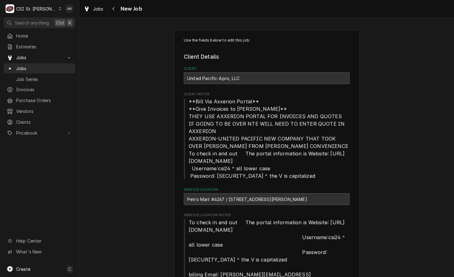
type textarea "x"
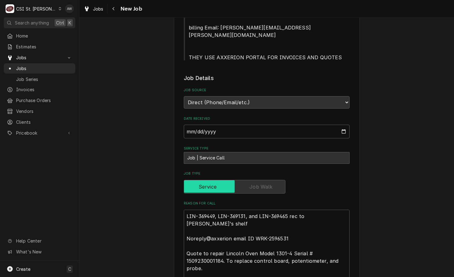
scroll to position [279, 0]
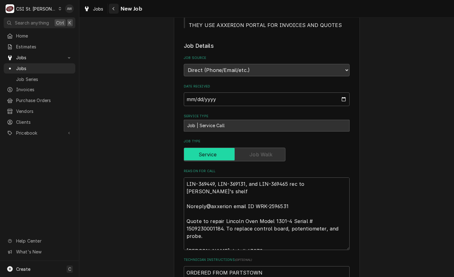
click at [111, 10] on div "Navigate back" at bounding box center [114, 9] width 6 height 6
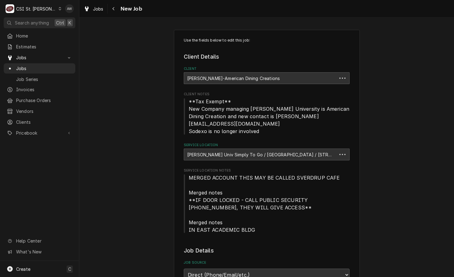
type textarea "x"
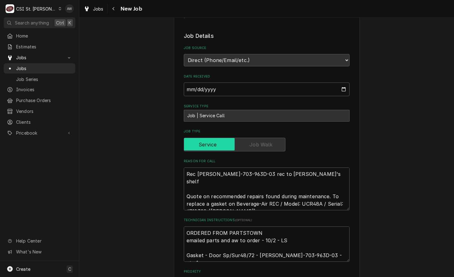
scroll to position [217, 0]
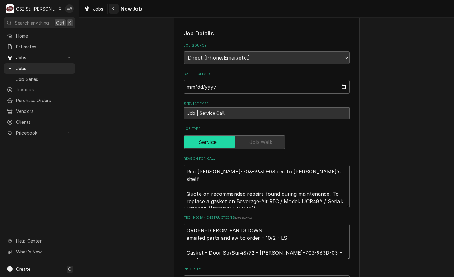
click at [112, 10] on icon "Navigate back" at bounding box center [113, 9] width 3 height 4
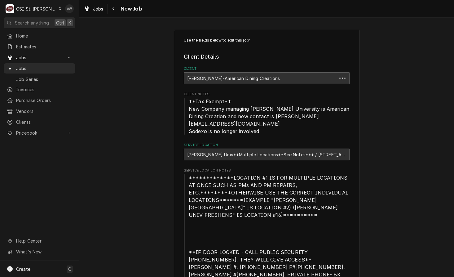
type textarea "x"
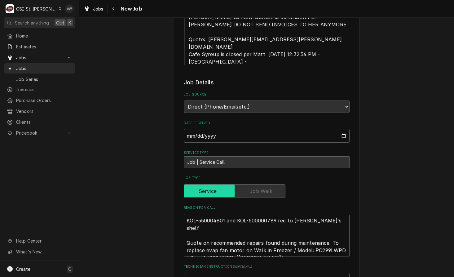
scroll to position [372, 0]
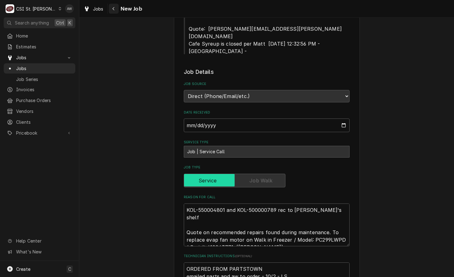
click at [112, 9] on icon "Navigate back" at bounding box center [113, 9] width 3 height 4
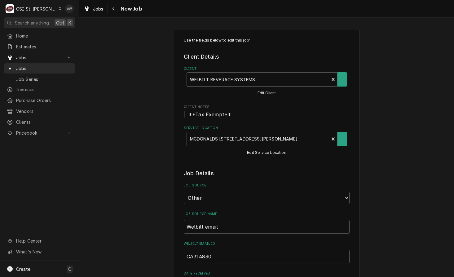
type textarea "x"
click at [115, 10] on div "Navigate back" at bounding box center [114, 9] width 6 height 6
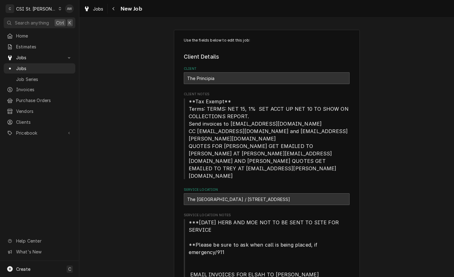
type textarea "x"
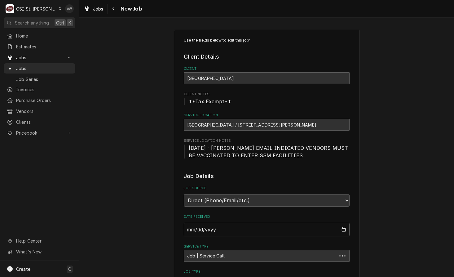
type textarea "x"
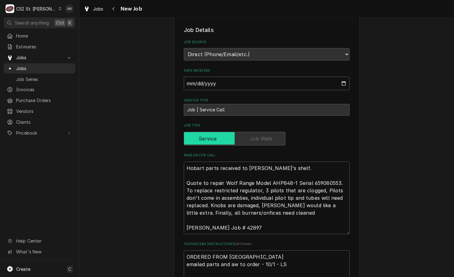
scroll to position [155, 0]
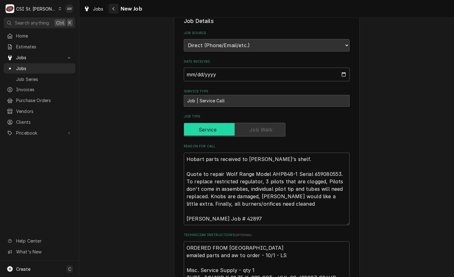
click at [112, 11] on icon "Navigate back" at bounding box center [113, 9] width 3 height 4
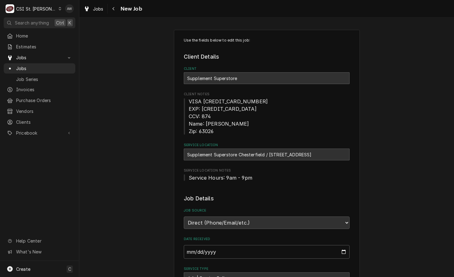
type textarea "x"
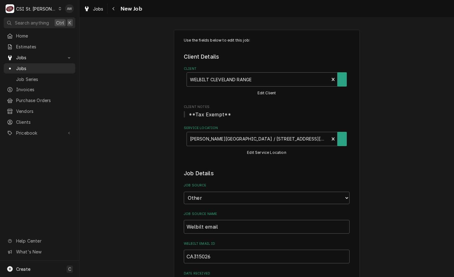
type textarea "x"
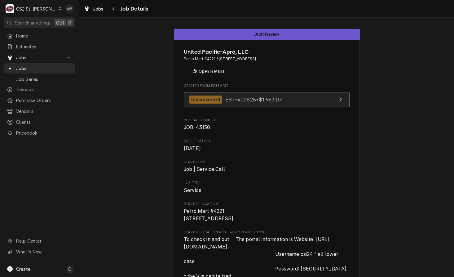
click at [258, 104] on link "Unconverted EST-400828 • $1,963.07" at bounding box center [267, 99] width 166 height 15
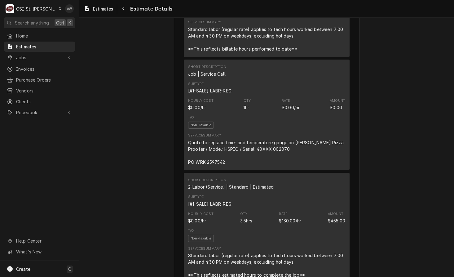
scroll to position [496, 0]
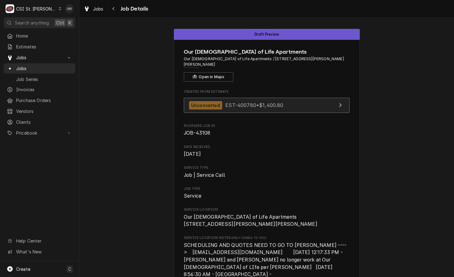
click at [252, 102] on span "EST-400780 • $1,400.80" at bounding box center [254, 105] width 58 height 6
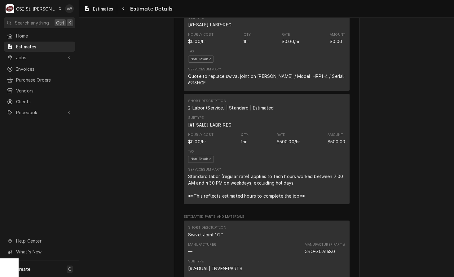
scroll to position [558, 0]
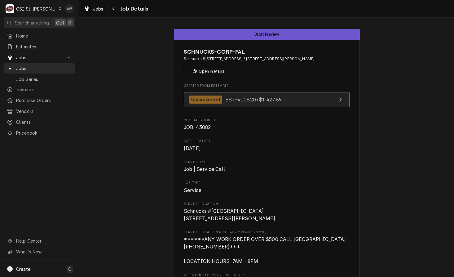
click at [263, 99] on span "EST-400820 • $1,427.89" at bounding box center [253, 99] width 56 height 6
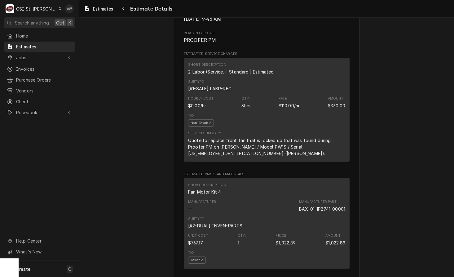
scroll to position [341, 0]
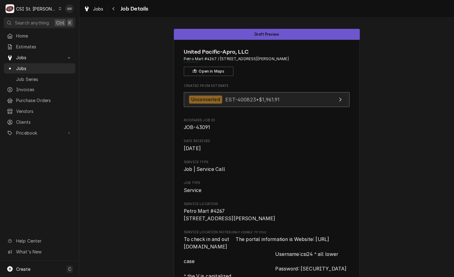
click at [283, 95] on link "Unconverted EST-400823 • $1,961.91" at bounding box center [267, 99] width 166 height 15
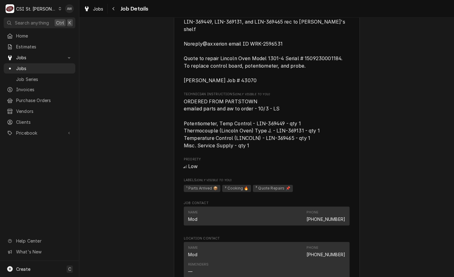
scroll to position [403, 0]
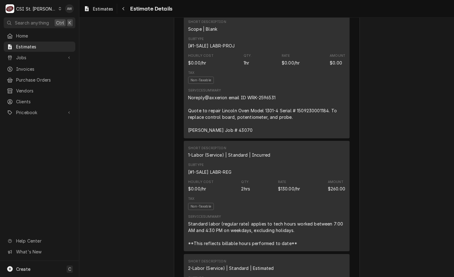
scroll to position [403, 0]
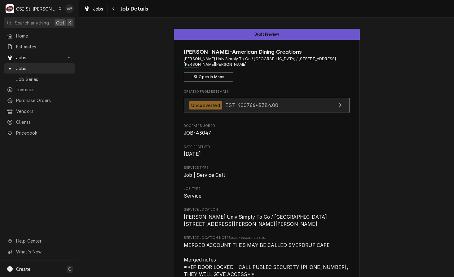
click at [275, 107] on span "EST-400766 • $384.00" at bounding box center [251, 105] width 53 height 6
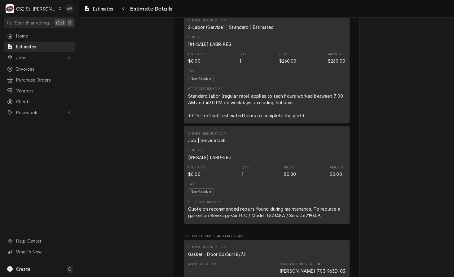
scroll to position [403, 0]
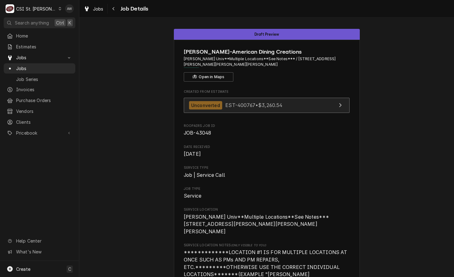
click at [253, 109] on div "Unconverted EST-400767 • $3,260.54" at bounding box center [236, 105] width 94 height 8
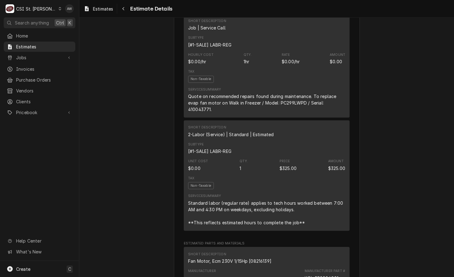
scroll to position [403, 0]
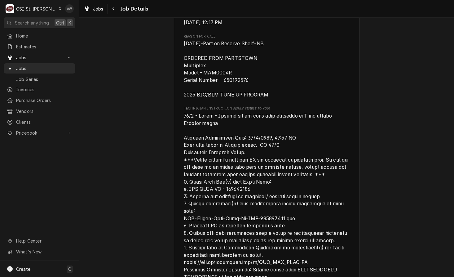
scroll to position [248, 0]
